Goal: Use online tool/utility: Utilize a website feature to perform a specific function

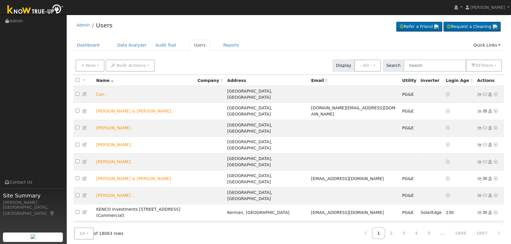
click at [448, 65] on input "text" at bounding box center [435, 66] width 63 height 12
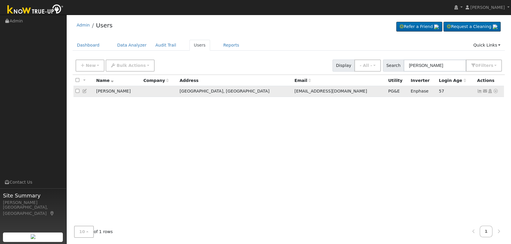
type input "[PERSON_NAME]"
click at [478, 92] on icon at bounding box center [479, 91] width 5 height 4
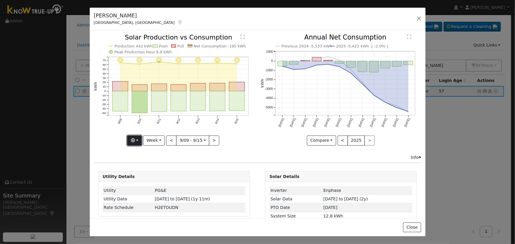
click at [138, 141] on button "button" at bounding box center [134, 141] width 14 height 10
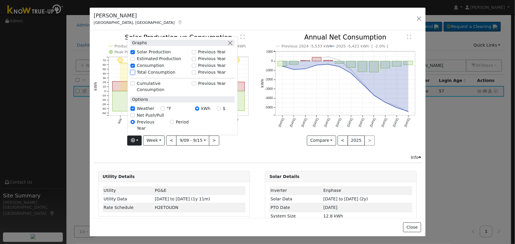
click at [133, 74] on input "Total Consumption" at bounding box center [133, 72] width 4 height 4
checkbox input "true"
click at [231, 46] on button "button" at bounding box center [230, 43] width 6 height 6
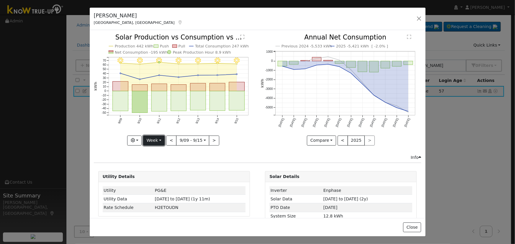
click at [149, 136] on button "Week" at bounding box center [154, 141] width 22 height 10
click at [151, 177] on link "Year" at bounding box center [164, 177] width 41 height 8
type input "[DATE]"
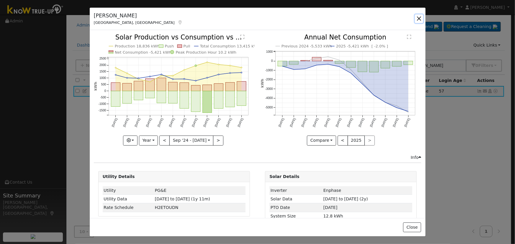
click at [419, 17] on button "button" at bounding box center [419, 18] width 8 height 8
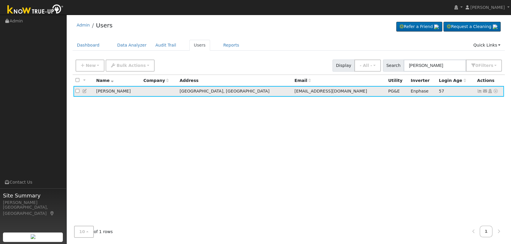
click at [494, 92] on icon at bounding box center [495, 91] width 5 height 4
click at [487, 104] on link "Data Analyzer" at bounding box center [476, 101] width 43 height 8
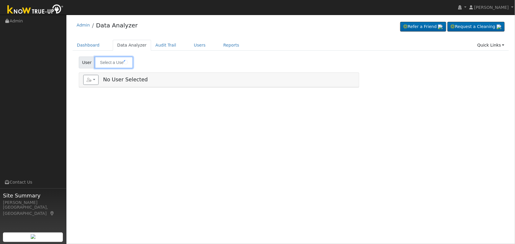
type input "[PERSON_NAME]"
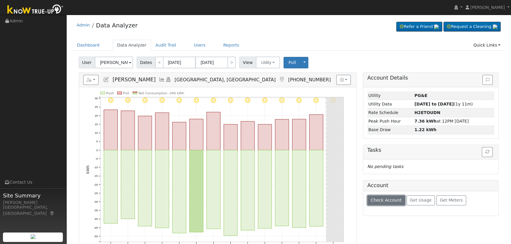
click at [380, 198] on span "Check Account" at bounding box center [386, 200] width 31 height 5
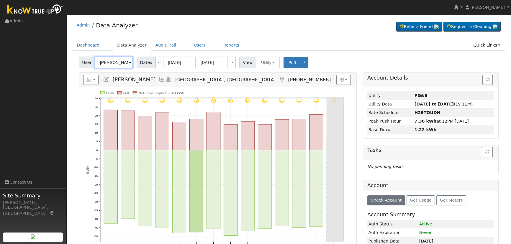
click at [103, 63] on input "[PERSON_NAME]" at bounding box center [114, 63] width 38 height 12
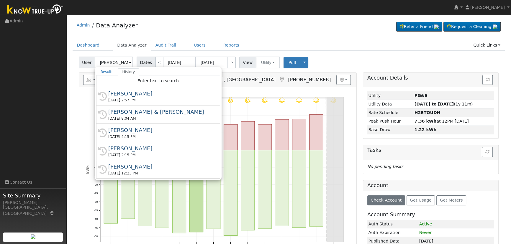
click at [76, 61] on div "User Phyllis Baker Results History "Phyllis Baker" not found Enter text to sear…" at bounding box center [289, 194] width 433 height 278
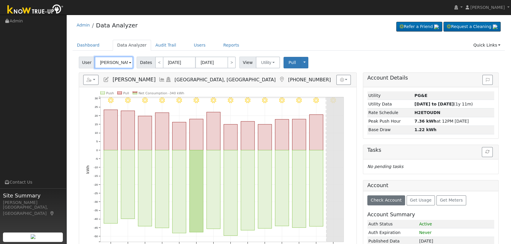
click at [112, 63] on input "[PERSON_NAME]" at bounding box center [114, 63] width 38 height 12
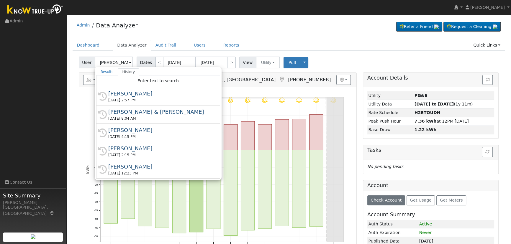
click at [357, 32] on div "Admin Data Analyzer Refer a Friend Request a Cleaning" at bounding box center [289, 27] width 433 height 18
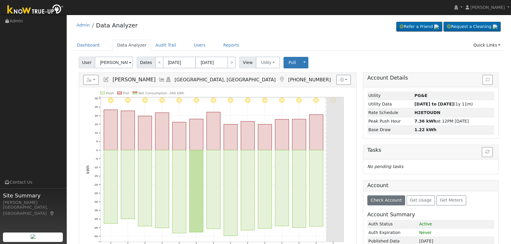
click at [159, 80] on icon at bounding box center [162, 79] width 6 height 5
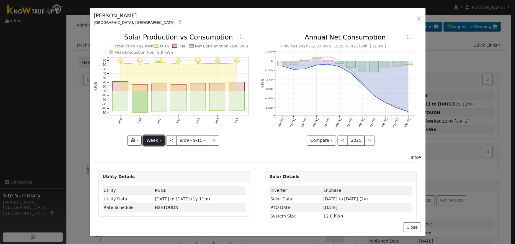
click at [150, 138] on button "Week" at bounding box center [154, 141] width 22 height 10
click at [158, 177] on link "Year" at bounding box center [164, 177] width 41 height 8
type input "[DATE]"
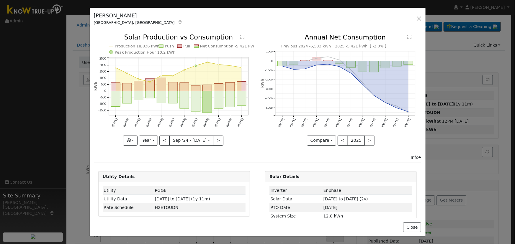
click at [190, 158] on div "Info" at bounding box center [258, 158] width 334 height 6
